Goal: Ask a question

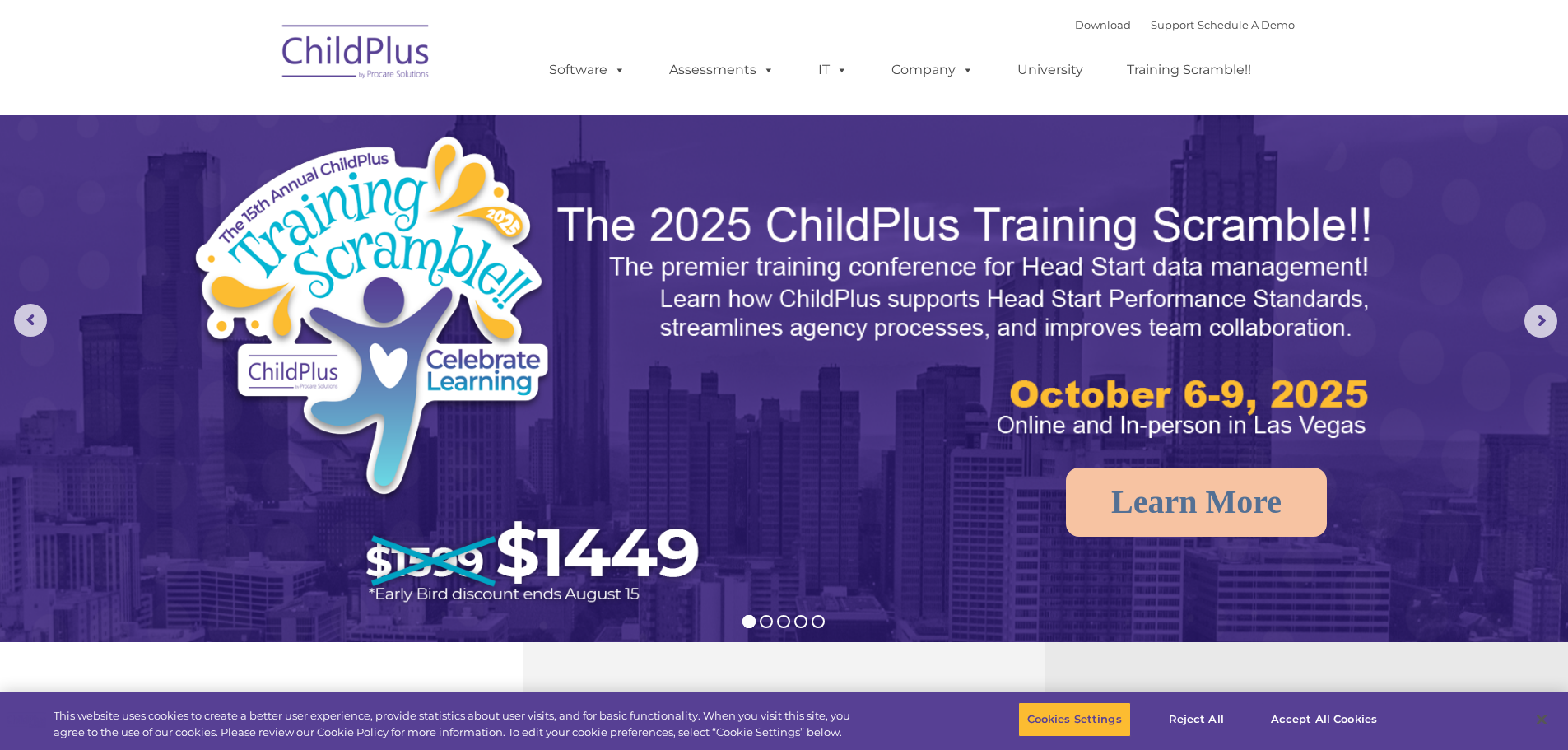
select select "MEDIUM"
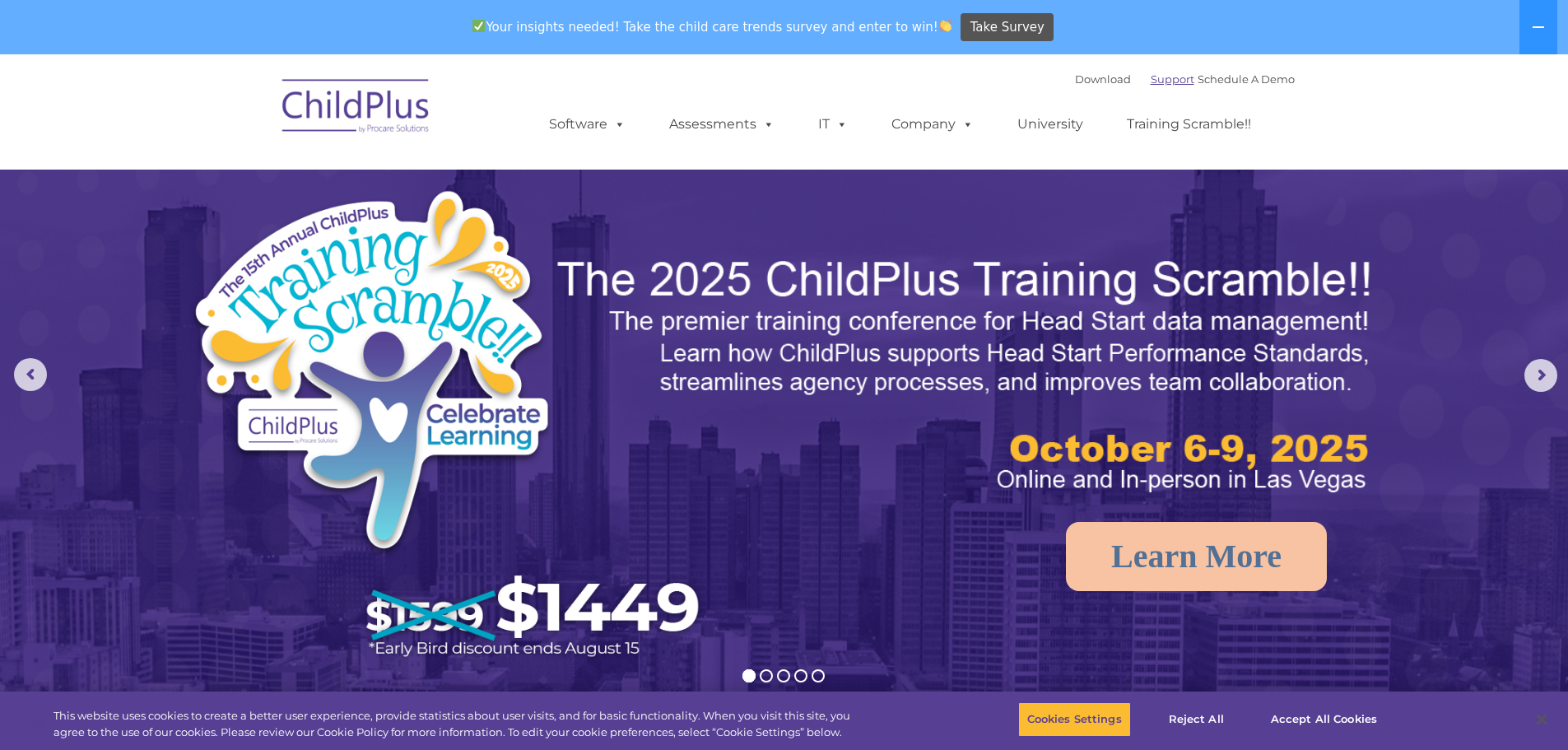
click at [1152, 79] on link "Support" at bounding box center [1173, 78] width 44 height 13
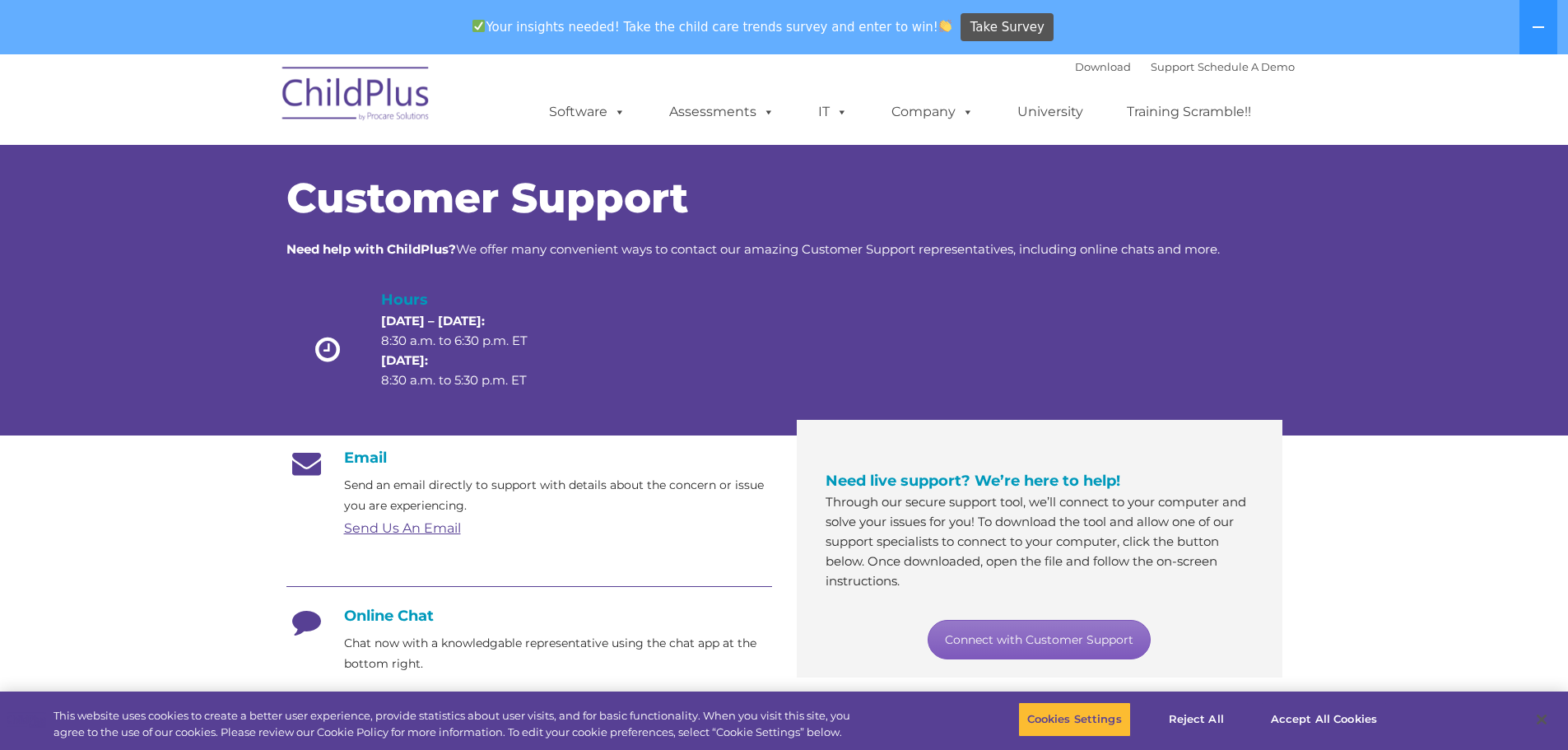
click at [1086, 641] on link "Connect with Customer Support" at bounding box center [1038, 639] width 223 height 40
